Goal: Task Accomplishment & Management: Complete application form

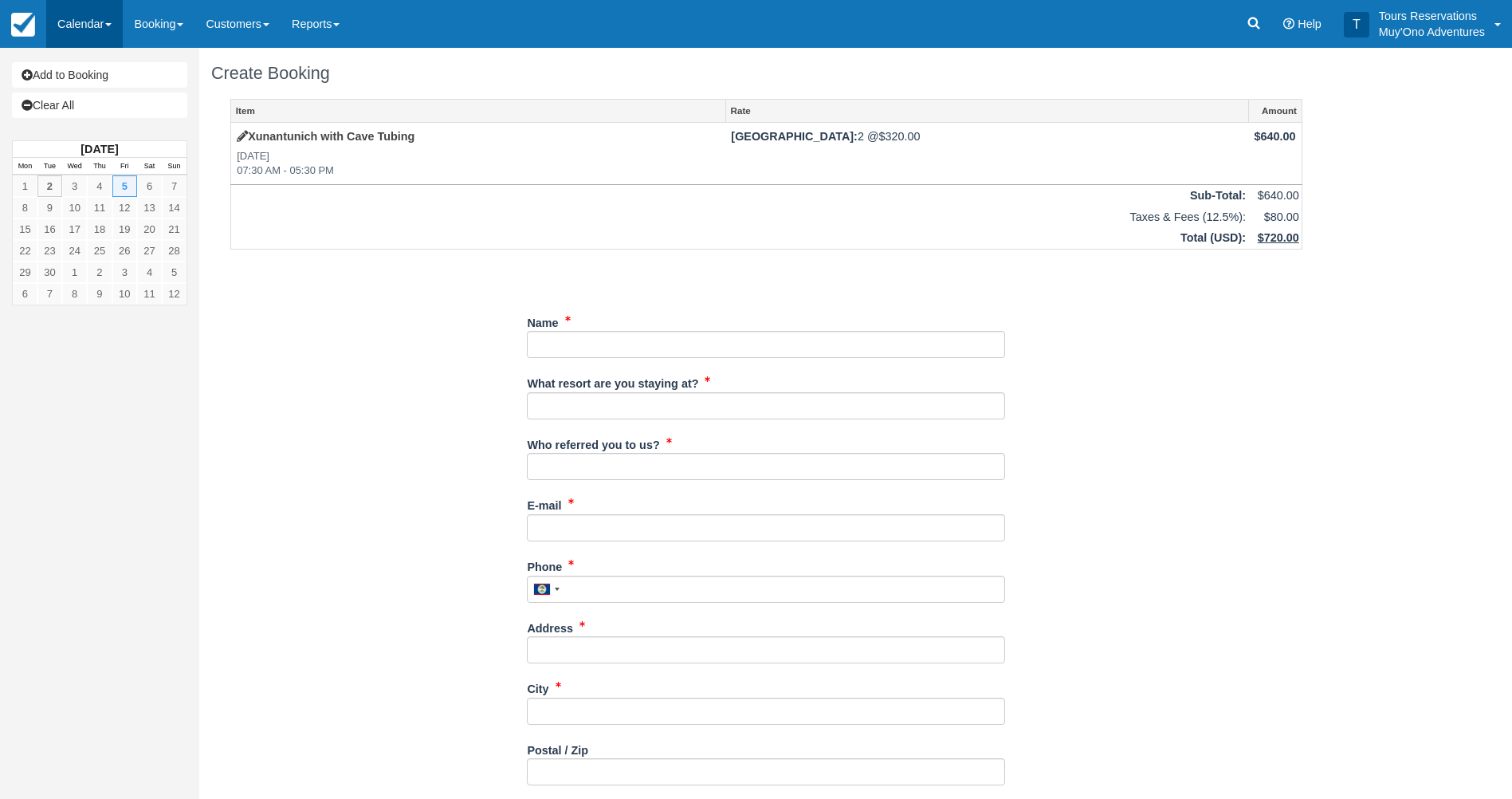
click at [85, 24] on link "Calendar" at bounding box center [84, 24] width 76 height 48
click at [136, 34] on link "Booking" at bounding box center [159, 24] width 72 height 48
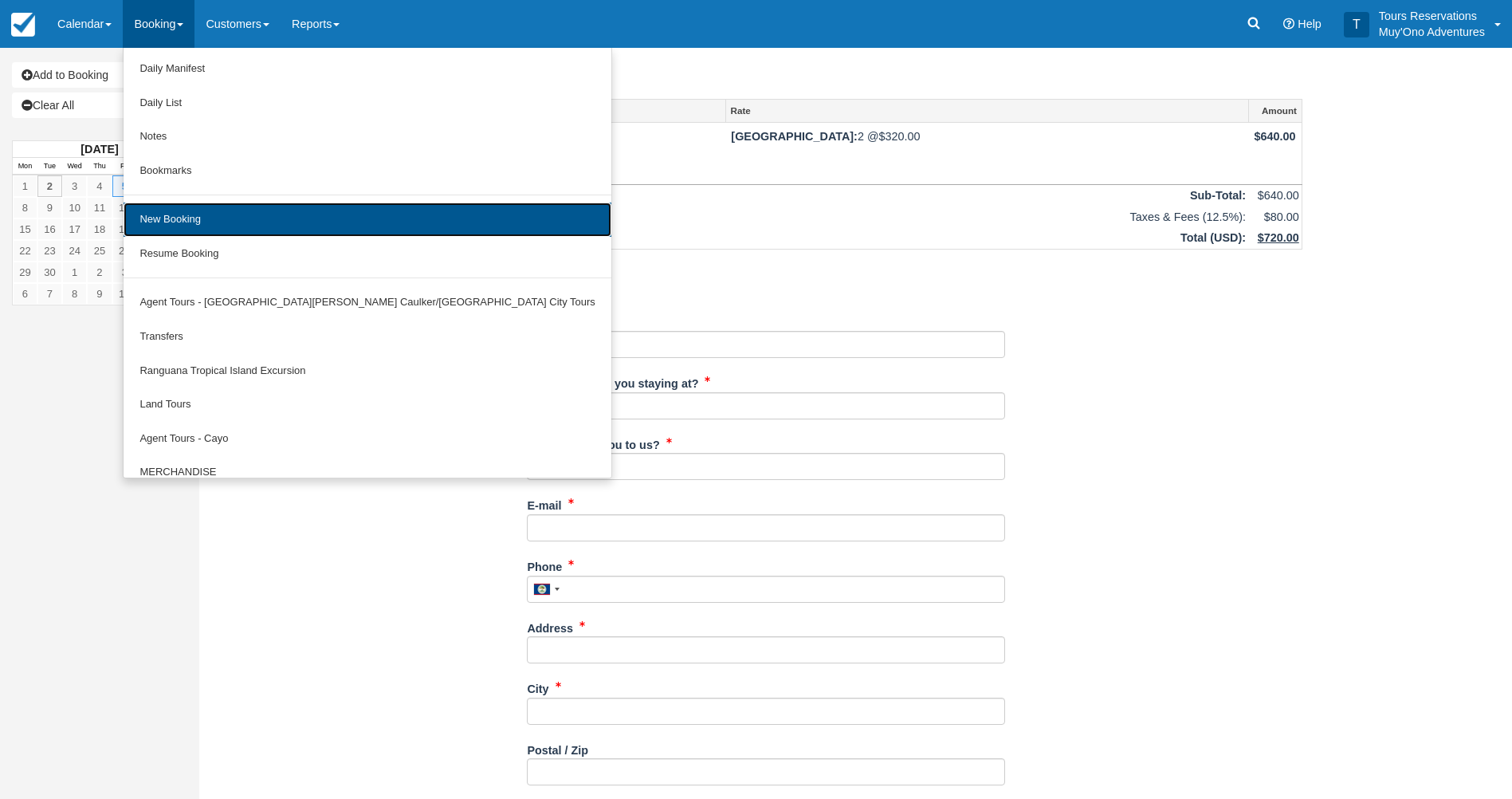
click at [199, 212] on link "New Booking" at bounding box center [367, 219] width 487 height 34
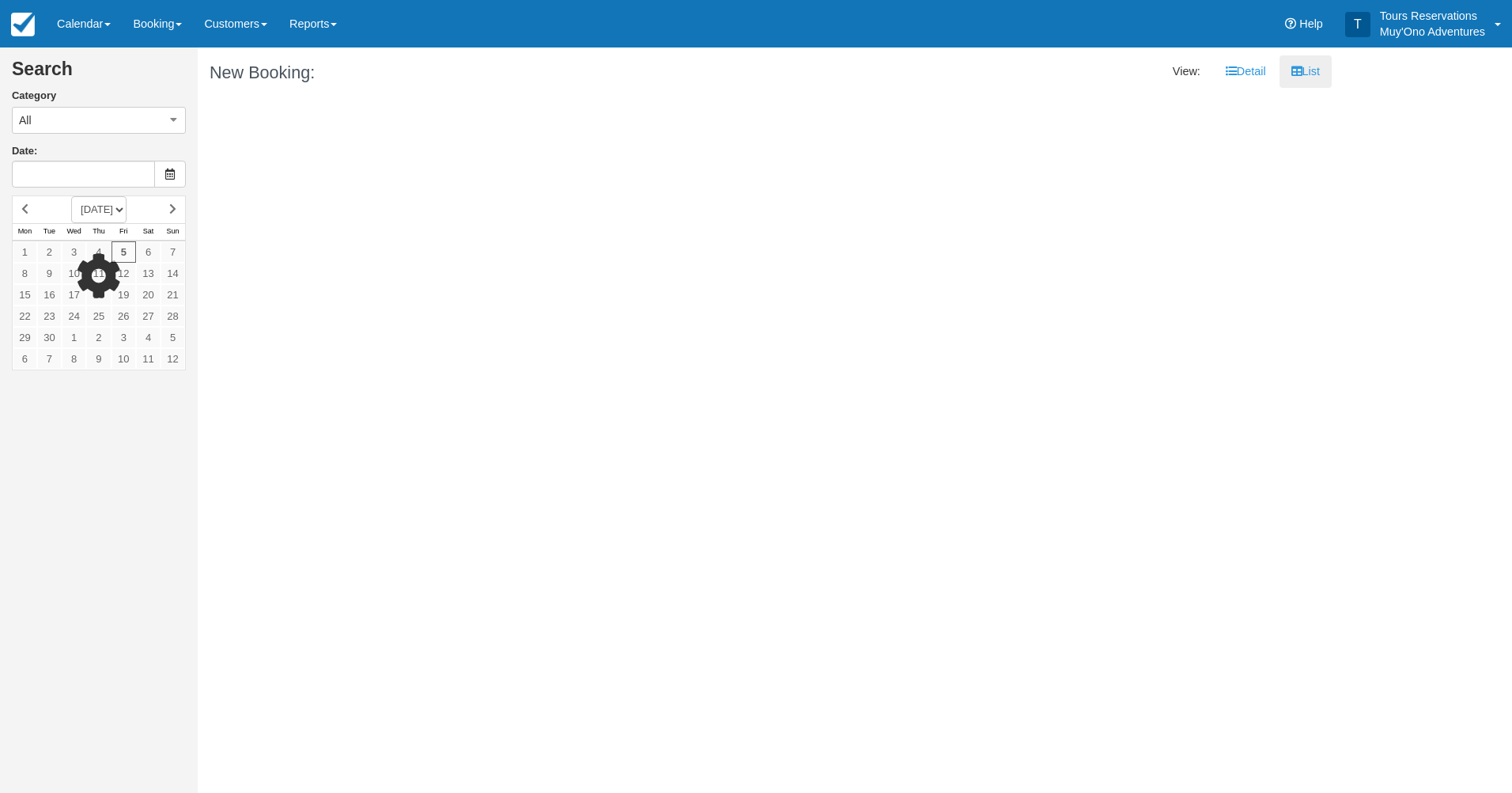
type input "09/06/25"
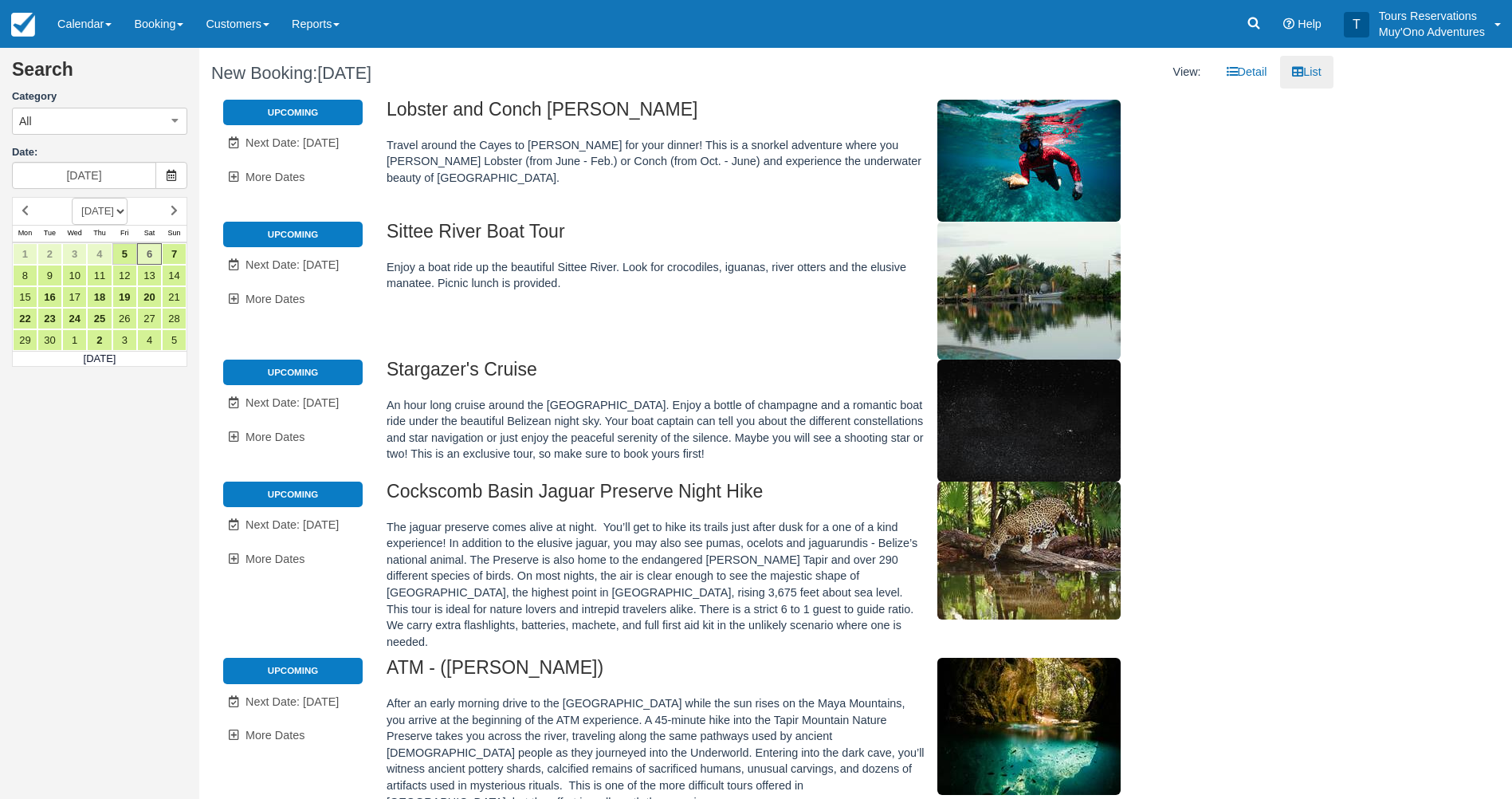
click at [128, 209] on select "SEPTEMBER 2025 OCTOBER 2025 NOVEMBER 2025 DECEMBER 2025 JANUARY 2026 FEBRUARY 2…" at bounding box center [99, 211] width 56 height 28
select select "20261101"
click at [72, 197] on select "SEPTEMBER 2025 OCTOBER 2025 NOVEMBER 2025 DECEMBER 2025 JANUARY 2026 FEBRUARY 2…" at bounding box center [99, 211] width 56 height 28
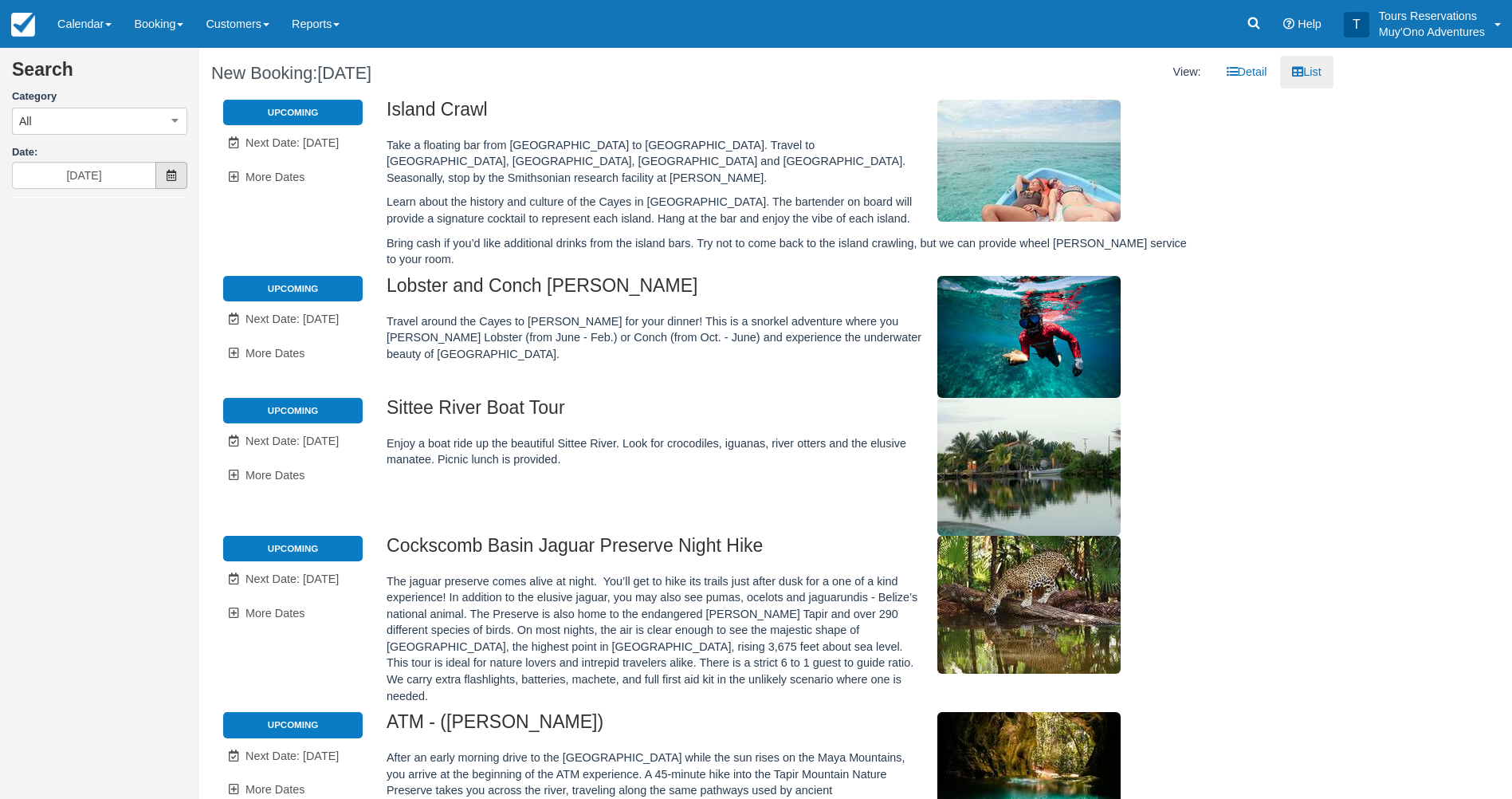
click at [173, 180] on icon at bounding box center [172, 175] width 11 height 11
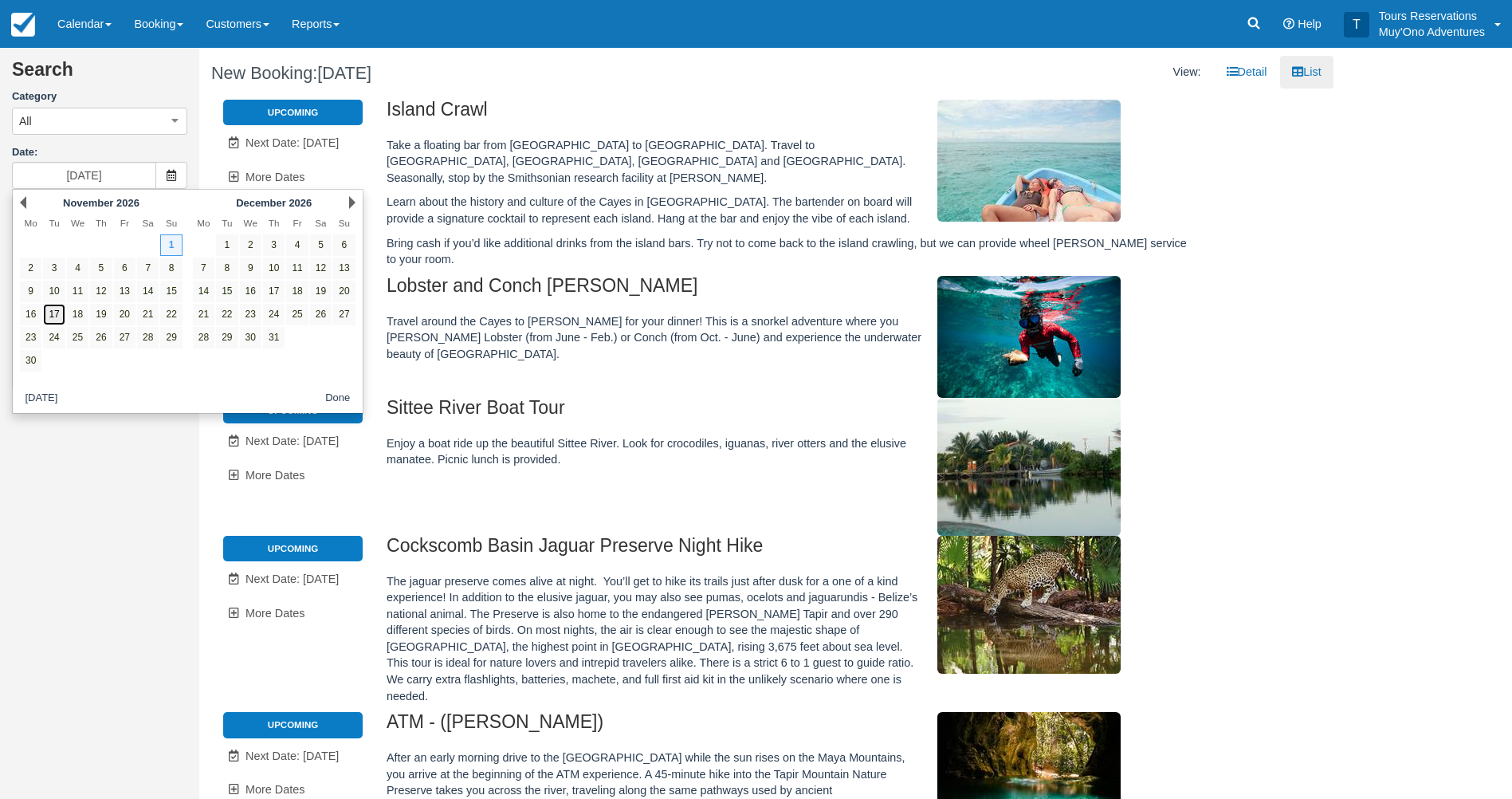
click at [50, 313] on link "17" at bounding box center [53, 314] width 21 height 21
type input "11/17/26"
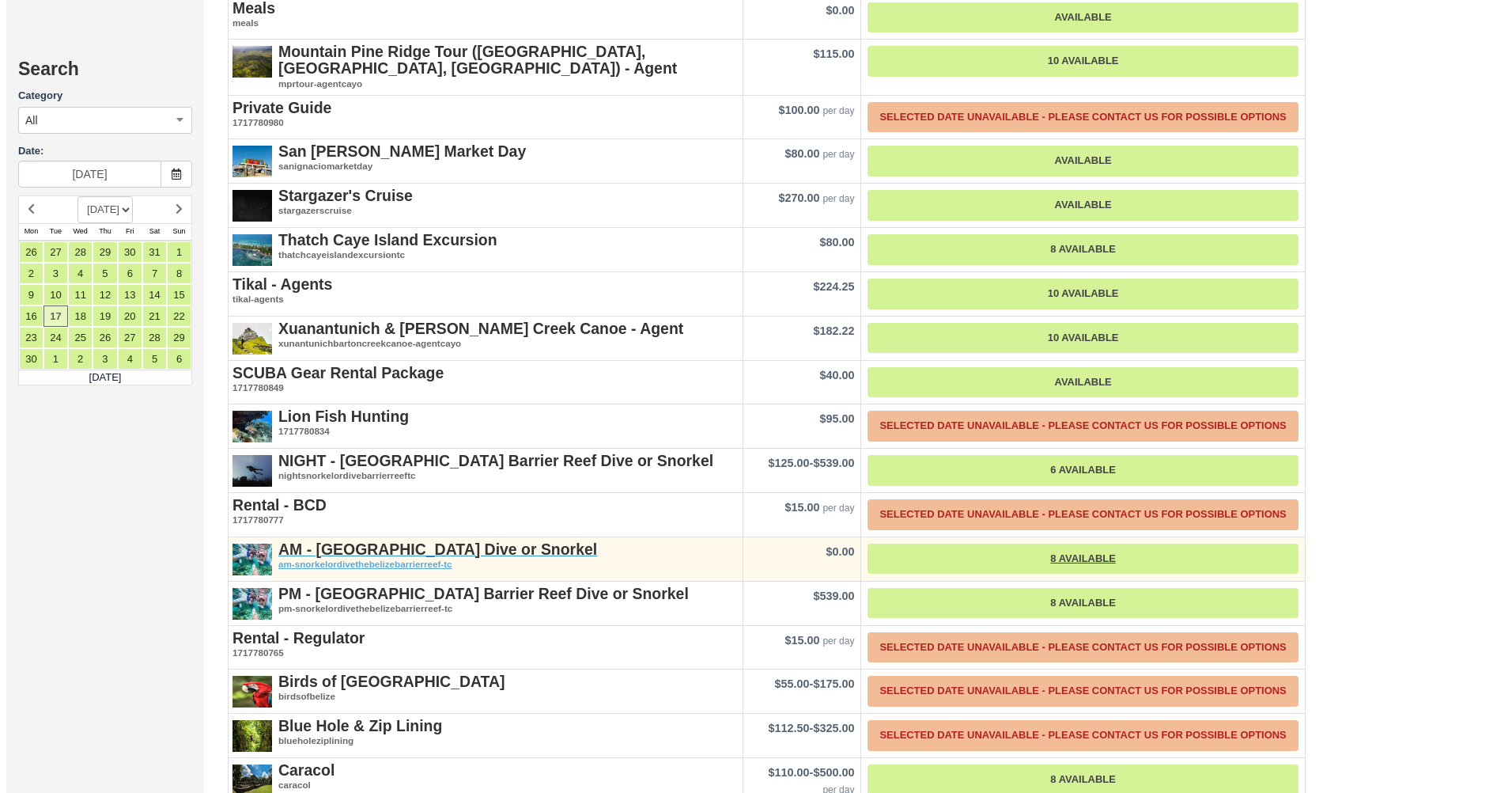
scroll to position [1899, 0]
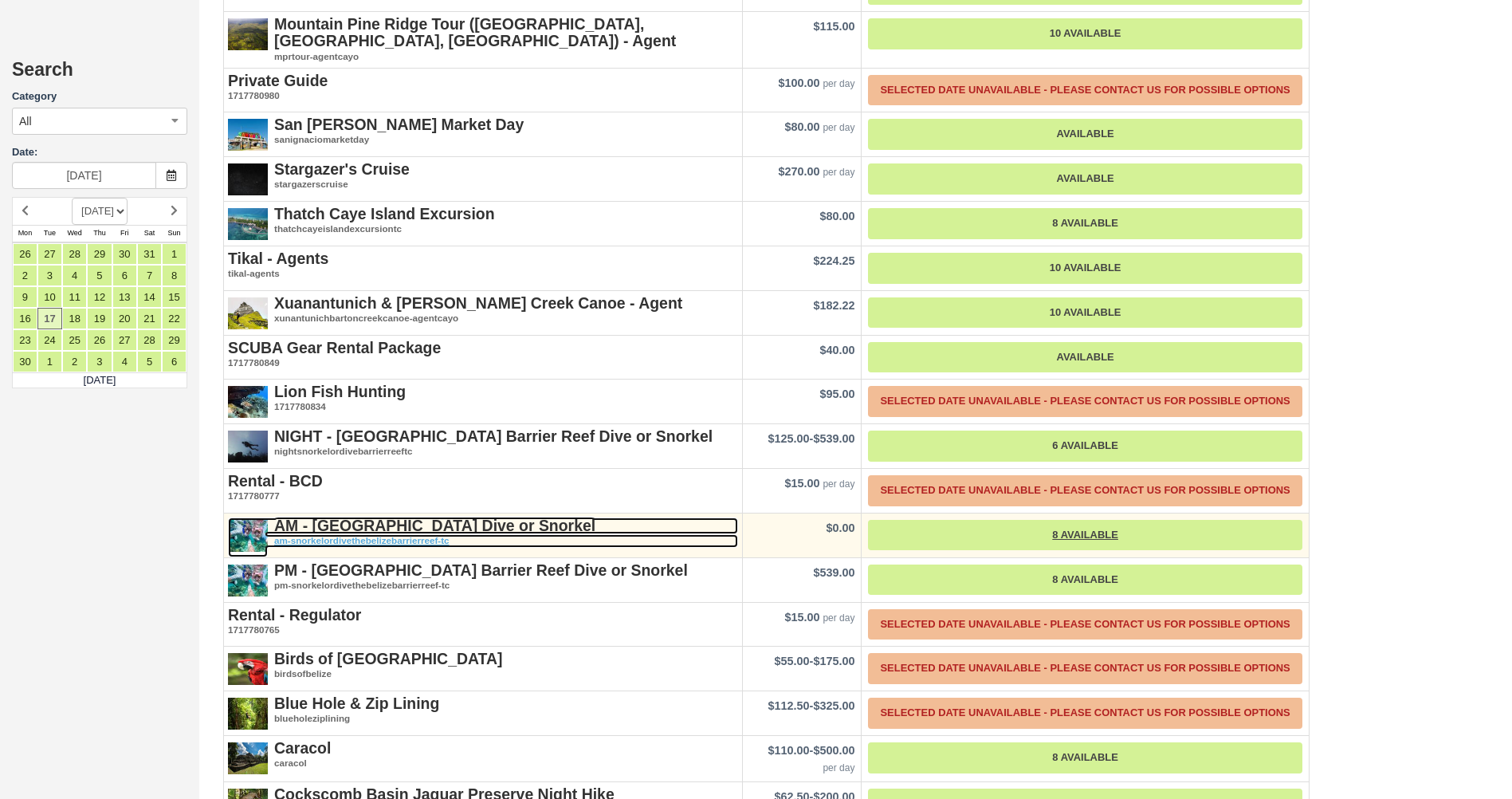
click at [389, 516] on strong "AM - Belize Barrier Reef Dive or Snorkel" at bounding box center [435, 524] width 322 height 17
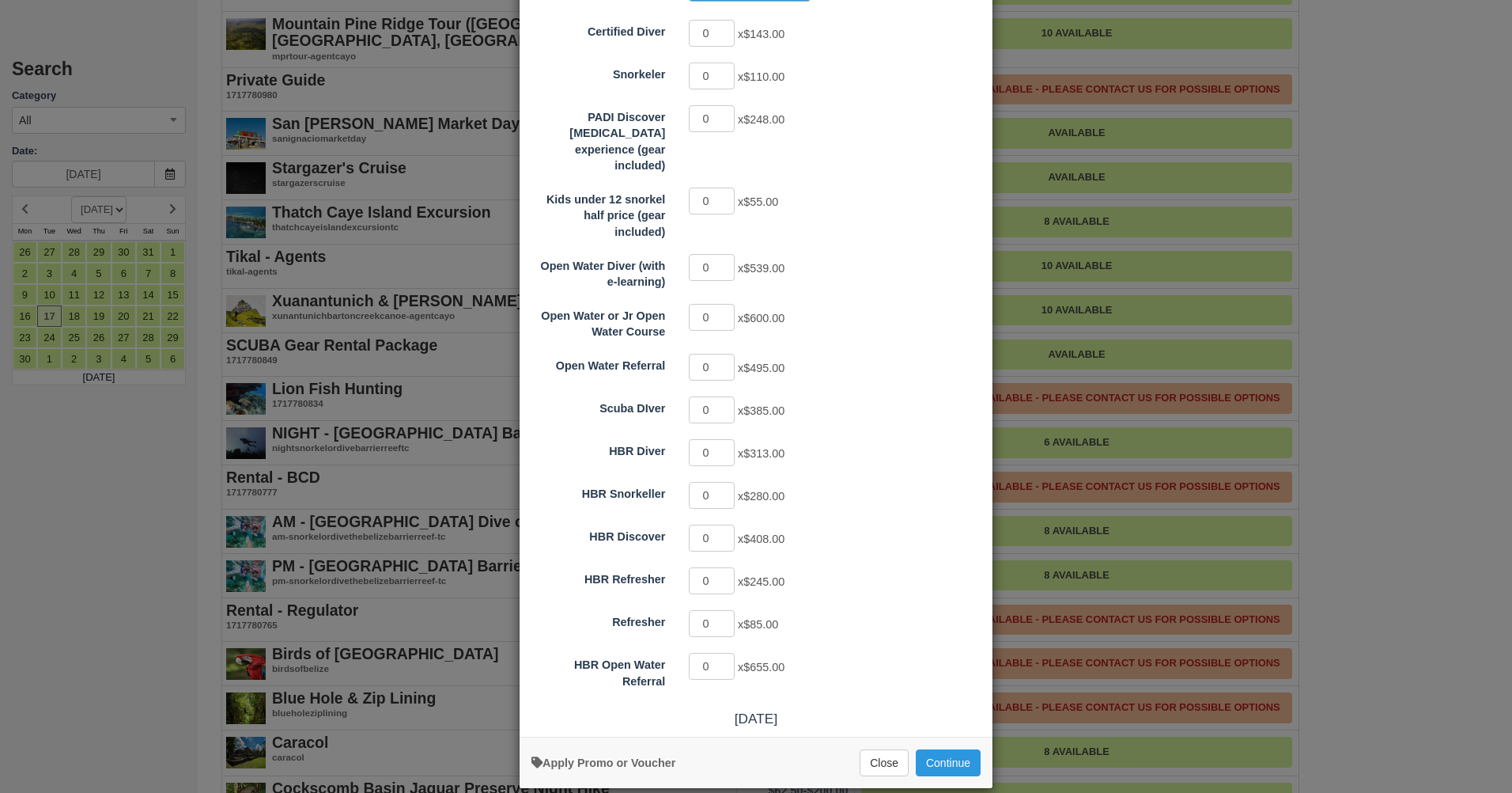
scroll to position [205, 0]
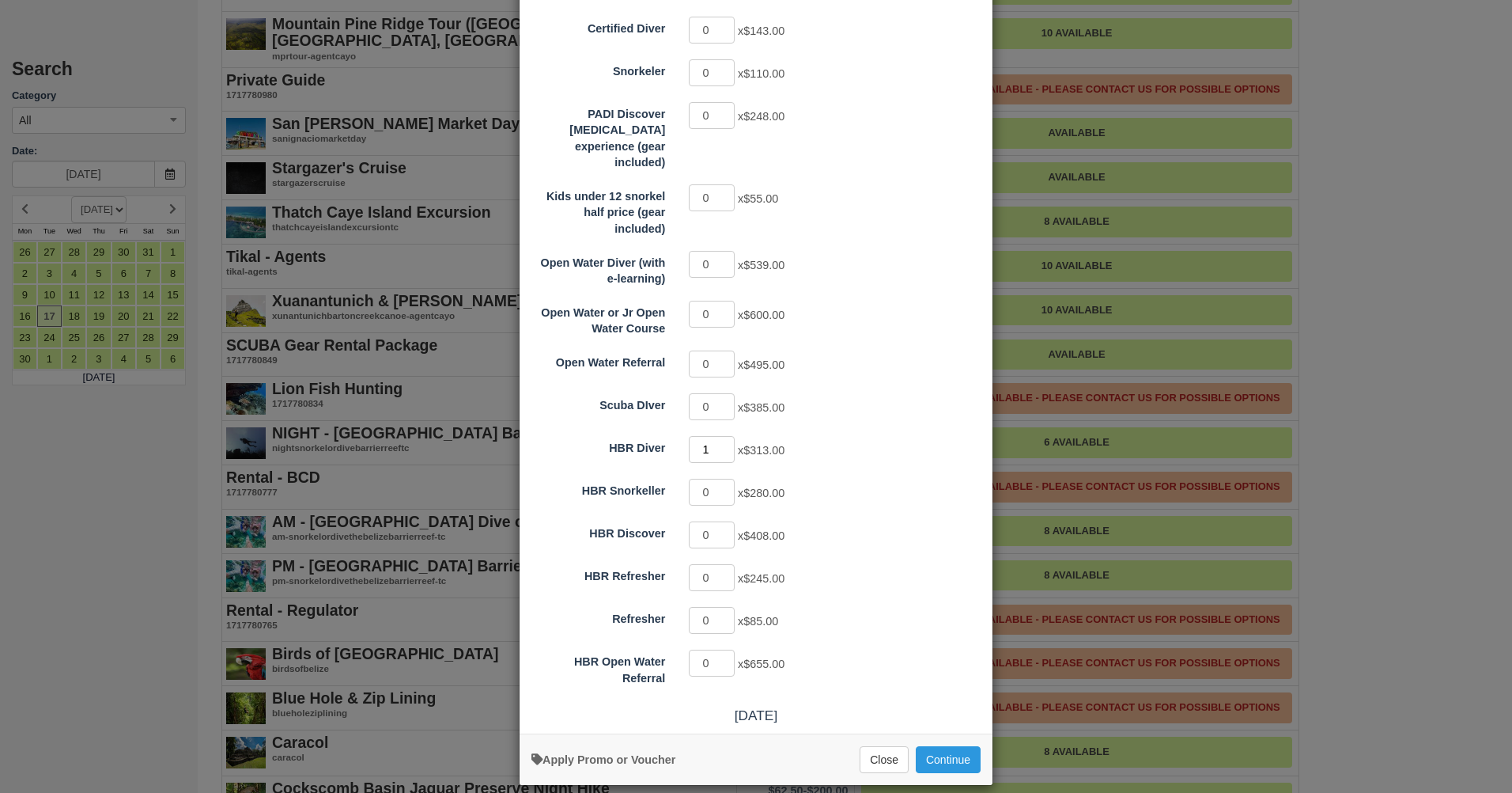
click at [725, 436] on input "1" at bounding box center [712, 449] width 46 height 27
type input "2"
click at [724, 436] on input "2" at bounding box center [712, 449] width 46 height 27
click at [935, 746] on button "Continue" at bounding box center [948, 759] width 65 height 27
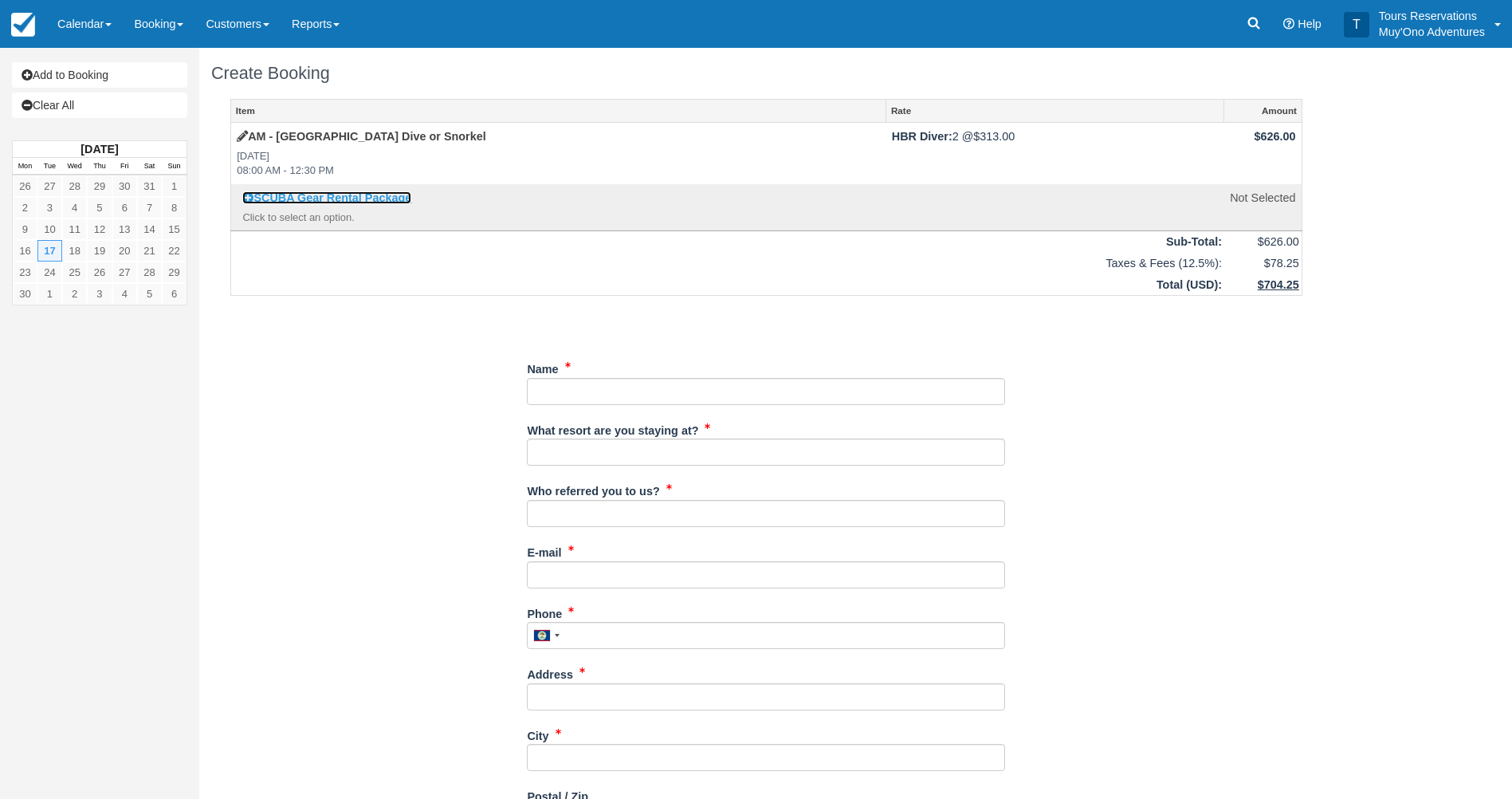
click at [252, 202] on icon at bounding box center [248, 197] width 11 height 11
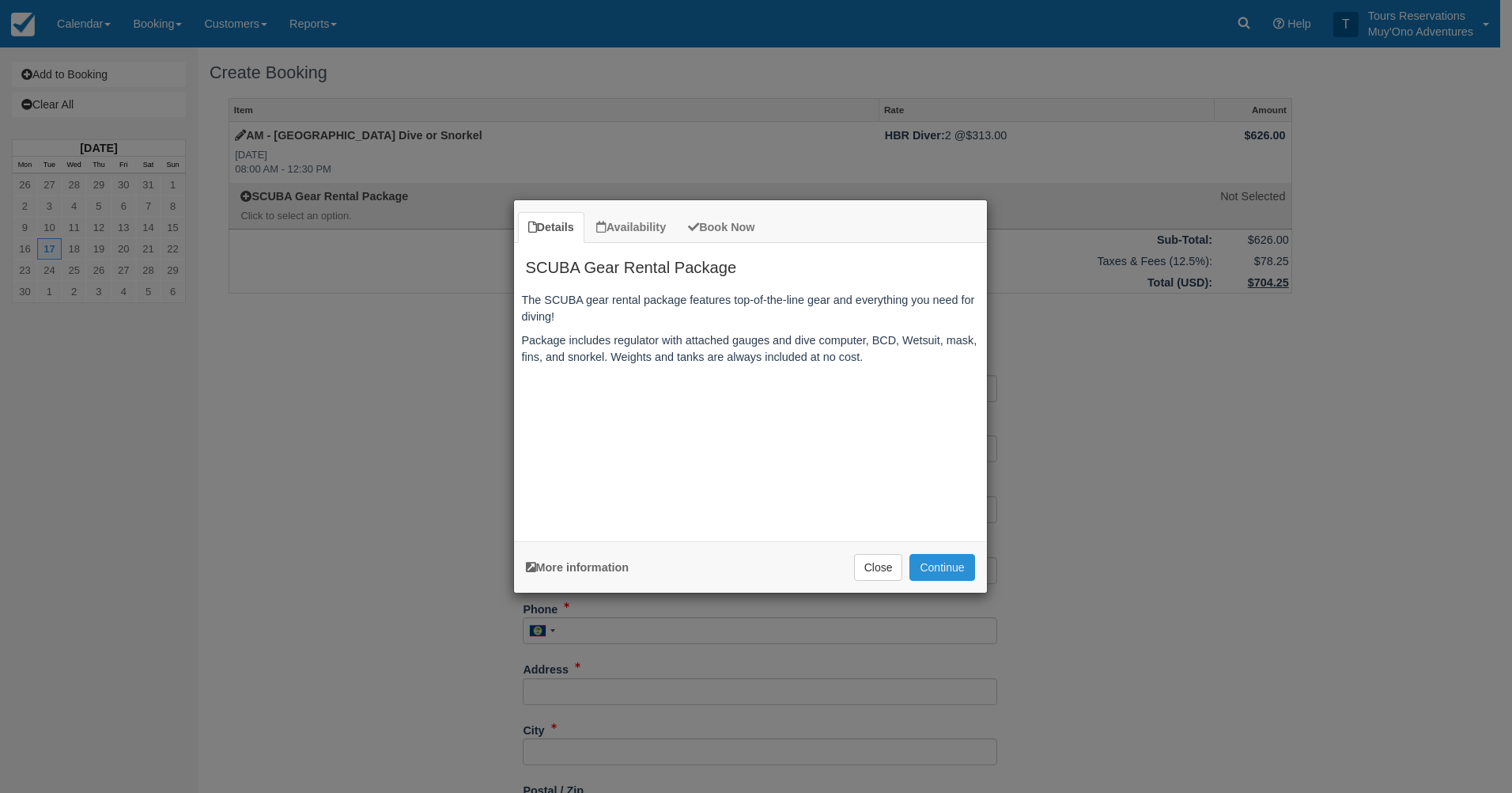
drag, startPoint x: 940, startPoint y: 565, endPoint x: 931, endPoint y: 560, distance: 10.3
click at [941, 565] on button "Continue" at bounding box center [941, 567] width 65 height 27
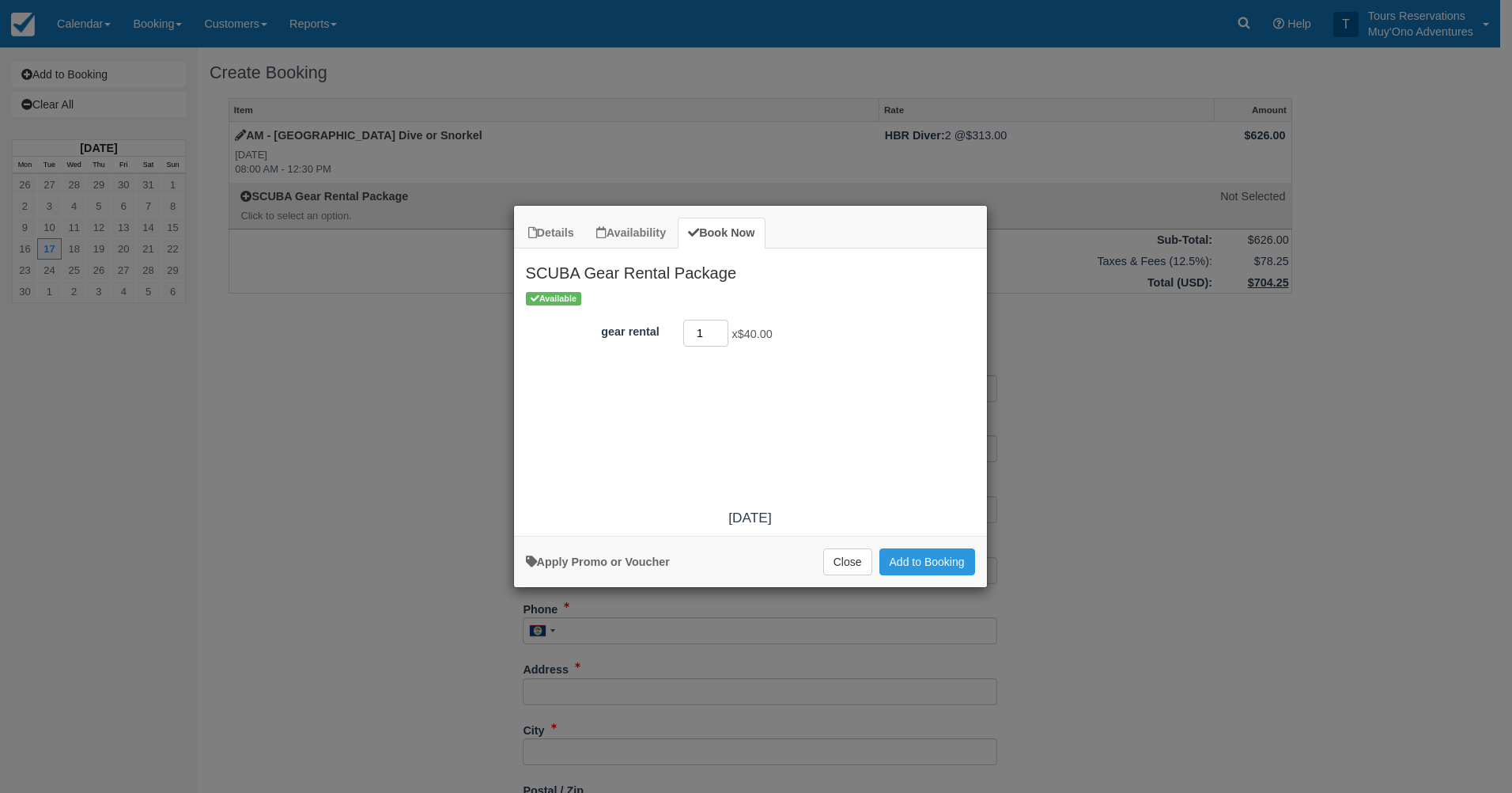
click at [722, 331] on input "1" at bounding box center [706, 334] width 46 height 27
type input "2"
click at [722, 331] on input "2" at bounding box center [706, 334] width 46 height 27
click at [945, 564] on button "Add to Booking" at bounding box center [927, 561] width 96 height 27
